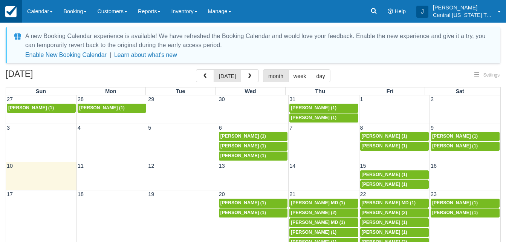
click at [11, 16] on img at bounding box center [10, 11] width 11 height 11
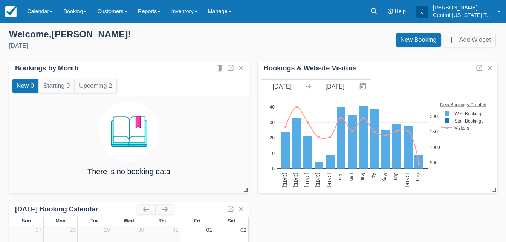
click at [287, 71] on div "Bookings & Website Visitors" at bounding box center [310, 68] width 93 height 9
click at [248, 43] on div "Welcome , [PERSON_NAME] ! [DATE]" at bounding box center [128, 40] width 250 height 23
